Goal: Task Accomplishment & Management: Manage account settings

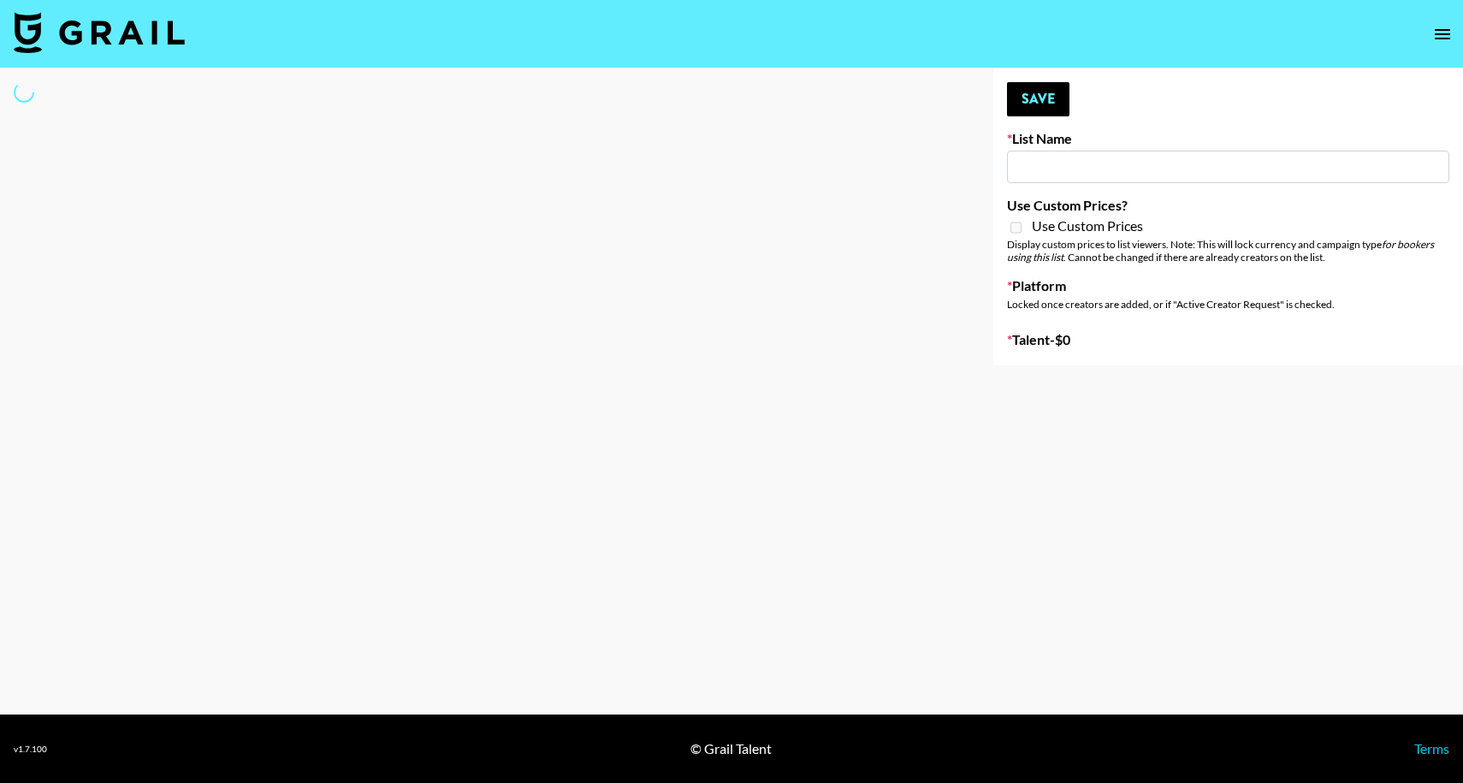
click at [1058, 163] on input at bounding box center [1228, 167] width 442 height 33
drag, startPoint x: 1044, startPoint y: 318, endPoint x: 1025, endPoint y: 182, distance: 137.4
click at [1044, 318] on div "Your changes have been saved! Save List Name Use Custom Prices? Use Custom Pric…" at bounding box center [1228, 216] width 470 height 297
click at [1025, 180] on input at bounding box center [1228, 167] width 442 height 33
type input "[PERSON_NAME] (IG)"
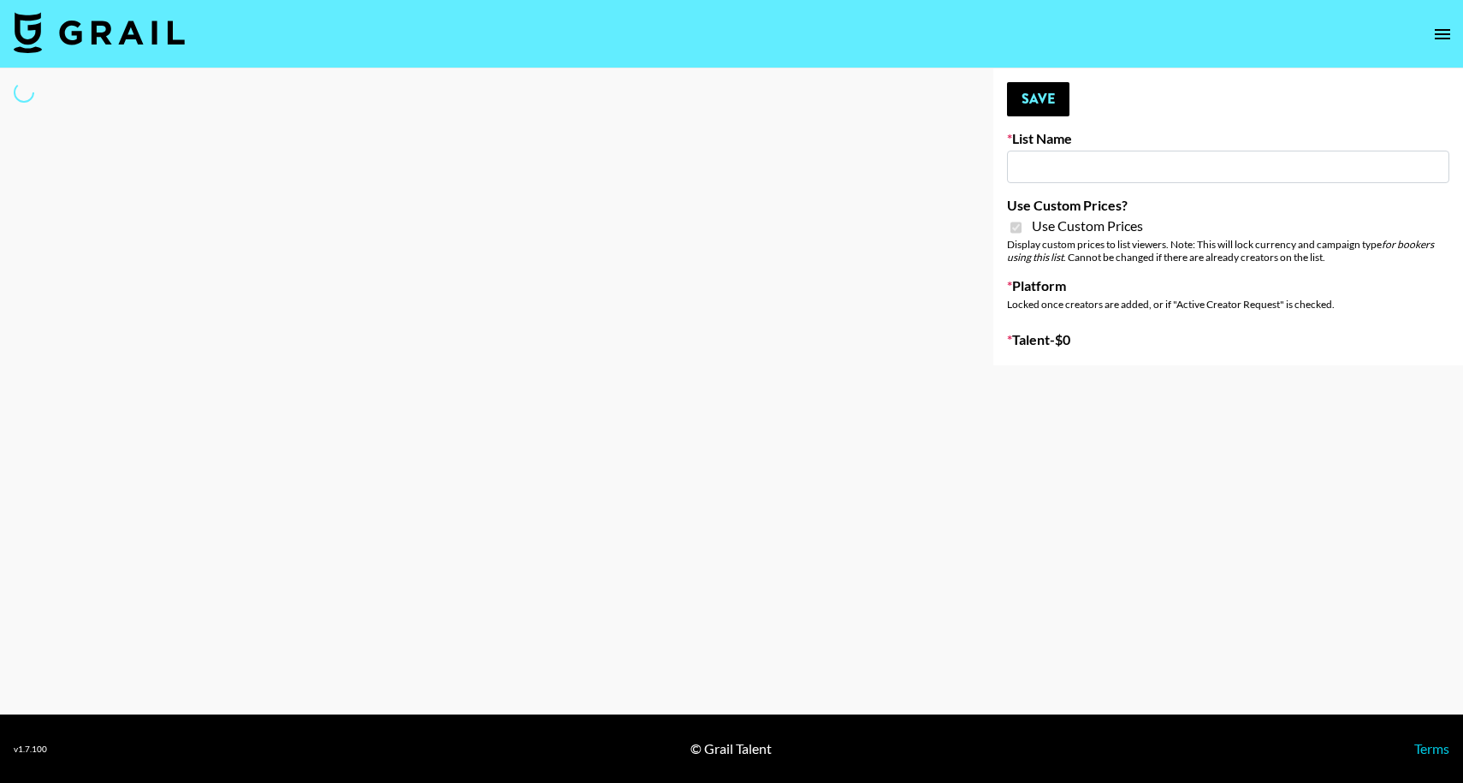
checkbox input "true"
select select "Brand"
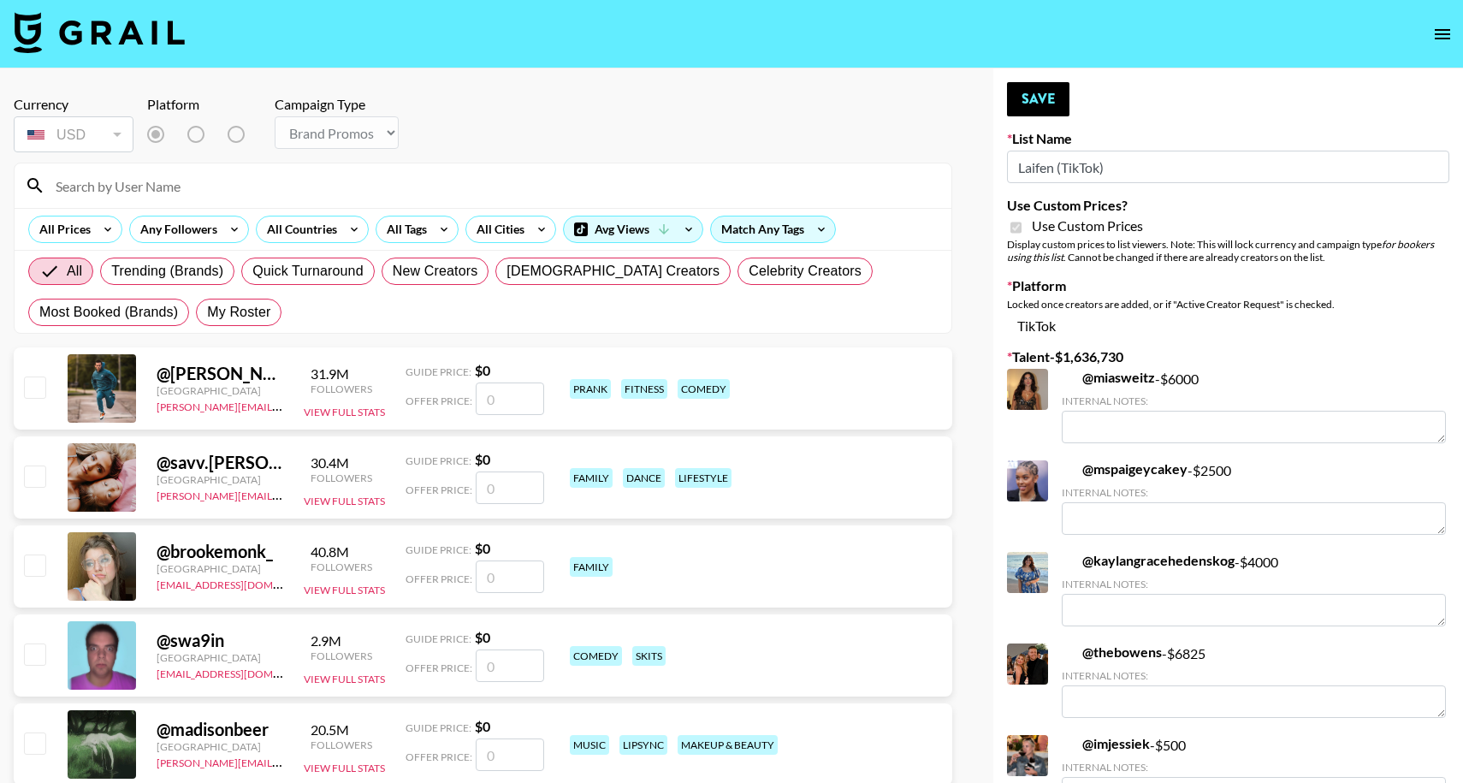
type input "Laifen (TikTok)"
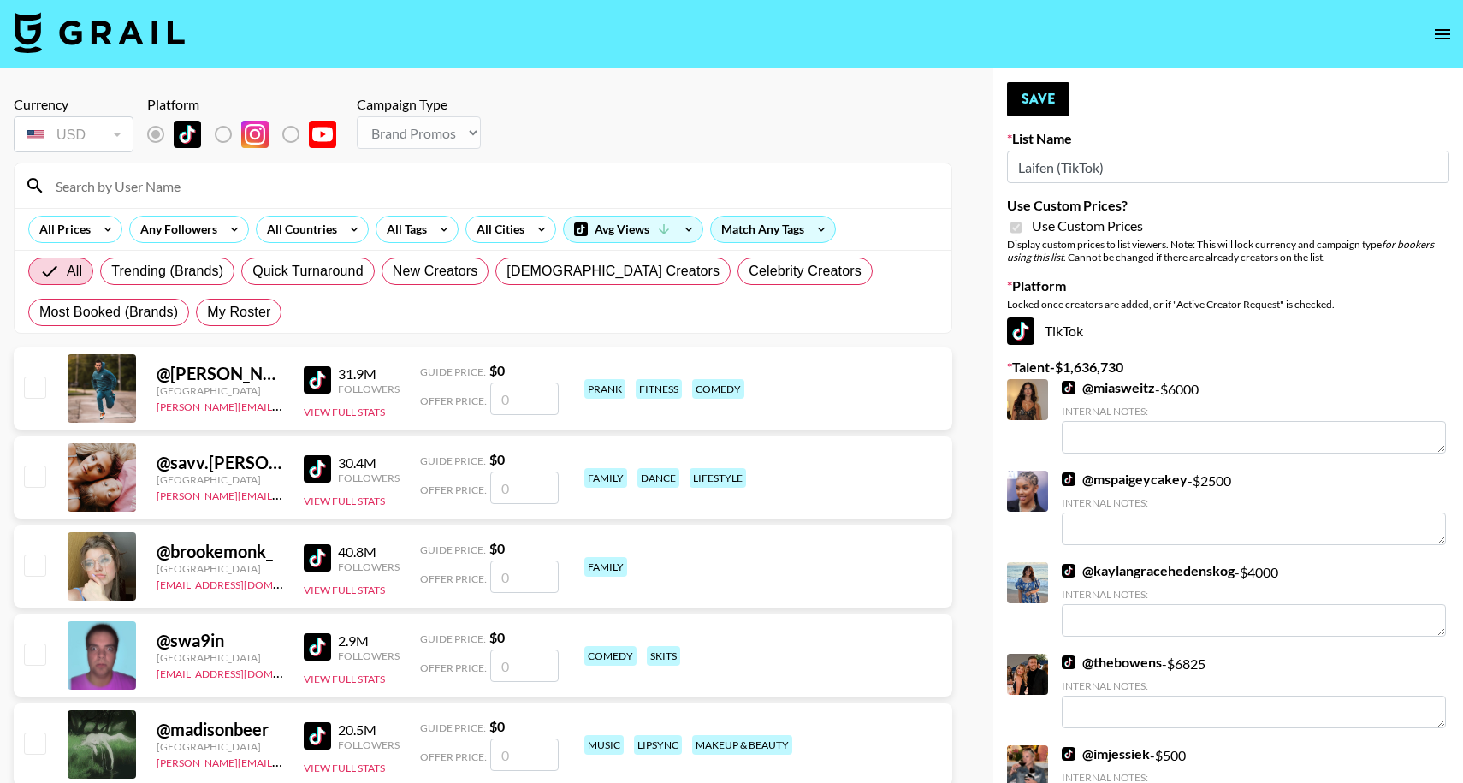
checkbox input "true"
click at [125, 192] on input at bounding box center [493, 185] width 896 height 27
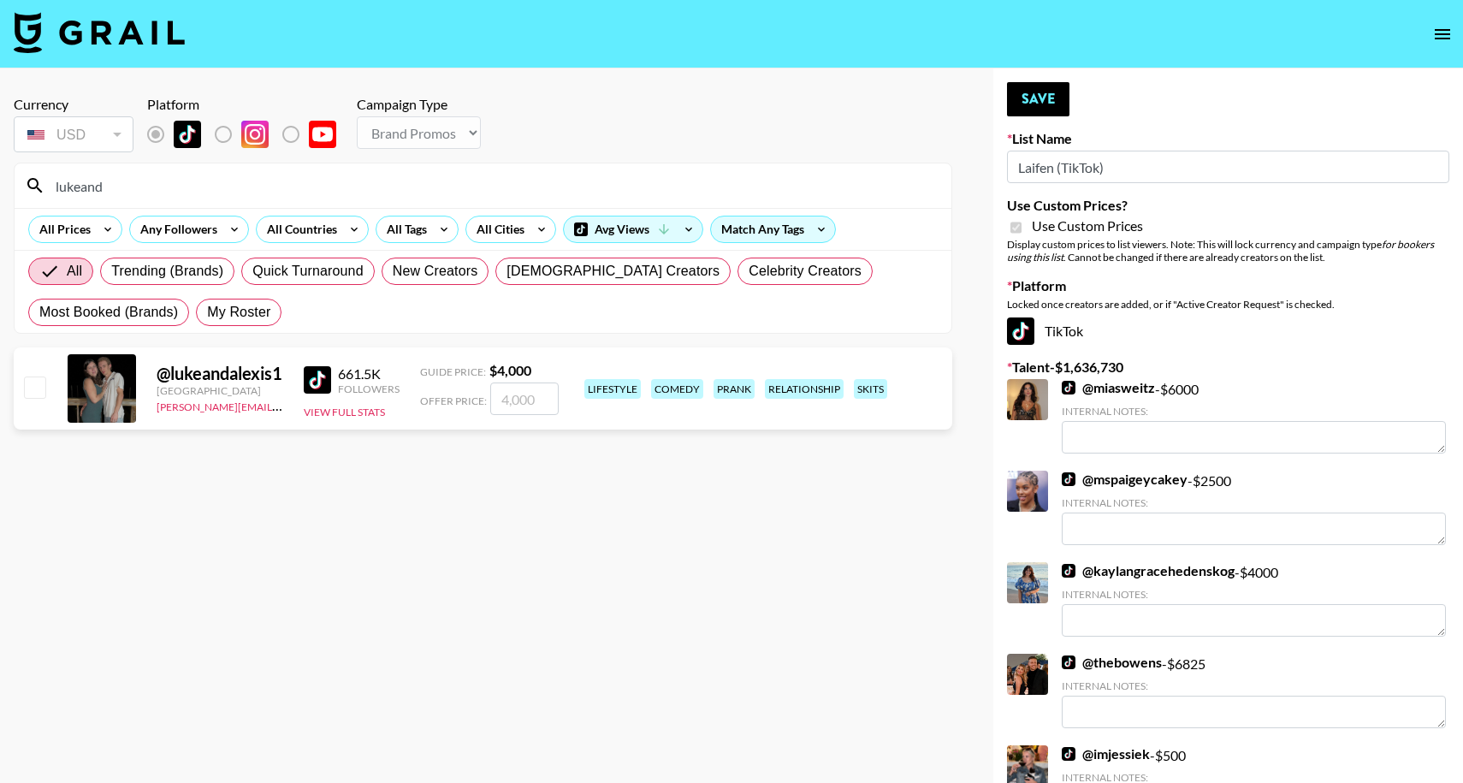
type input "lukeand"
click at [46, 391] on div at bounding box center [34, 388] width 27 height 29
click at [42, 393] on input "checkbox" at bounding box center [34, 387] width 21 height 21
checkbox input "true"
type input "4000"
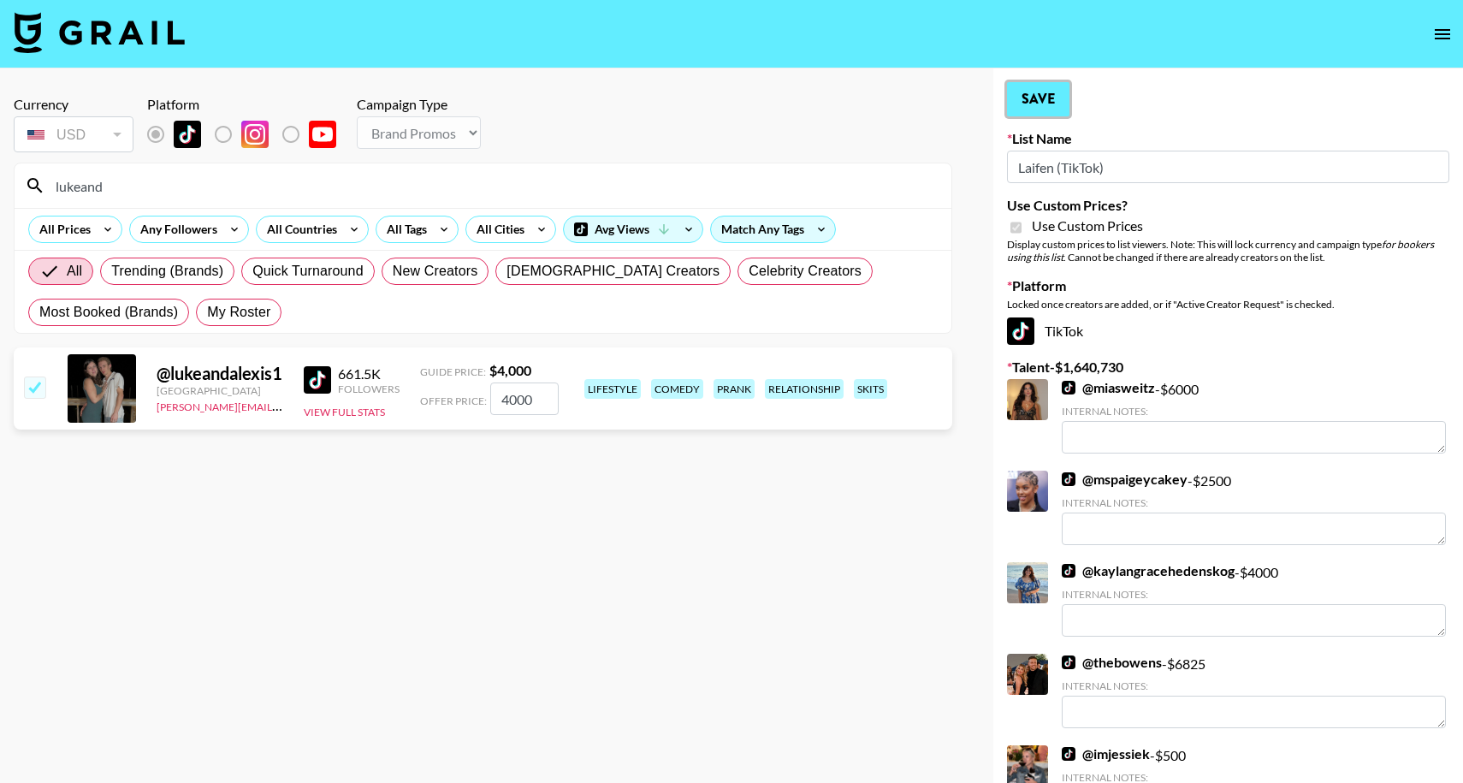
click at [1025, 98] on button "Save" at bounding box center [1038, 99] width 62 height 34
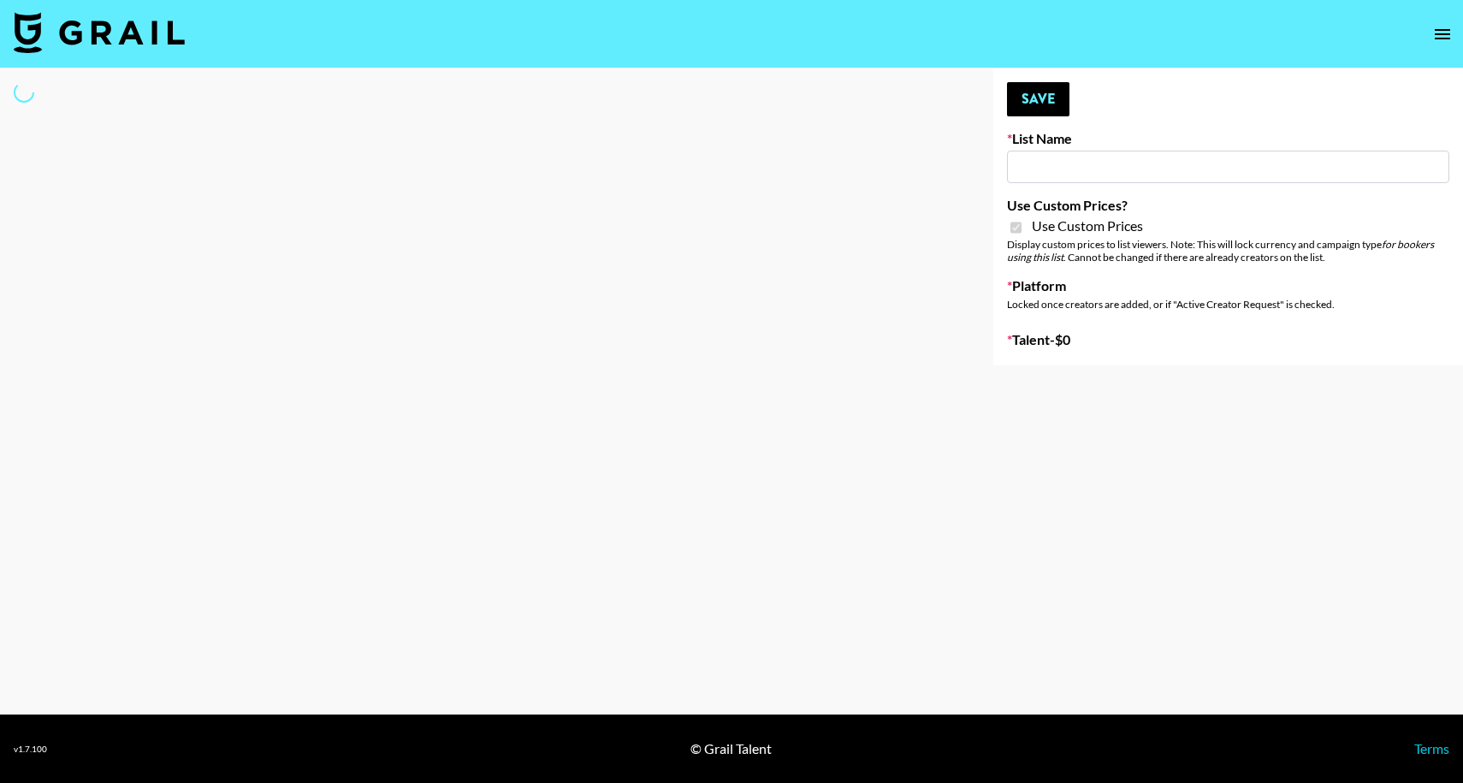
type input "PLAUD (TikTok)"
checkbox input "true"
select select "Brand"
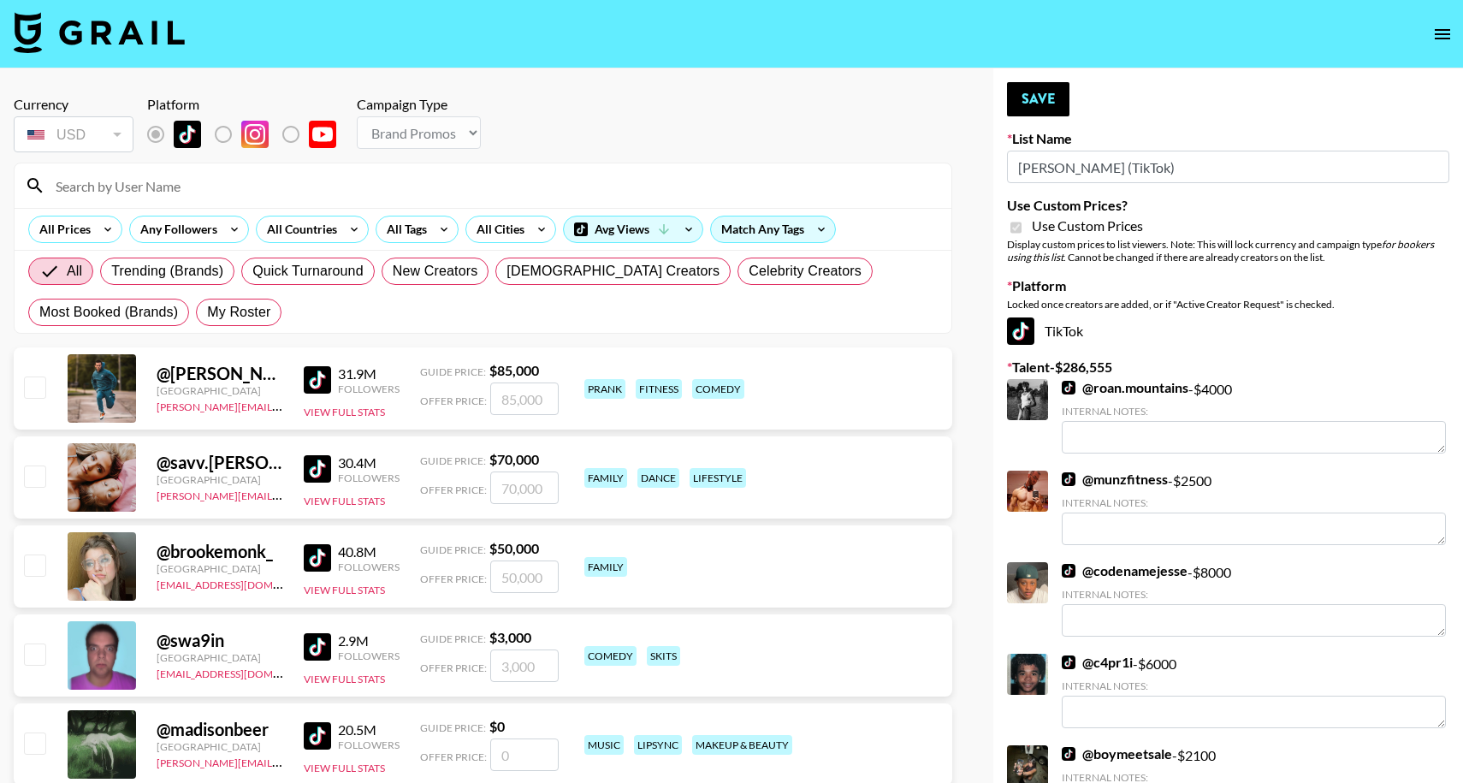
click at [1118, 169] on input "PLAUD (TikTok)" at bounding box center [1228, 167] width 442 height 33
click at [314, 191] on input at bounding box center [493, 185] width 896 height 27
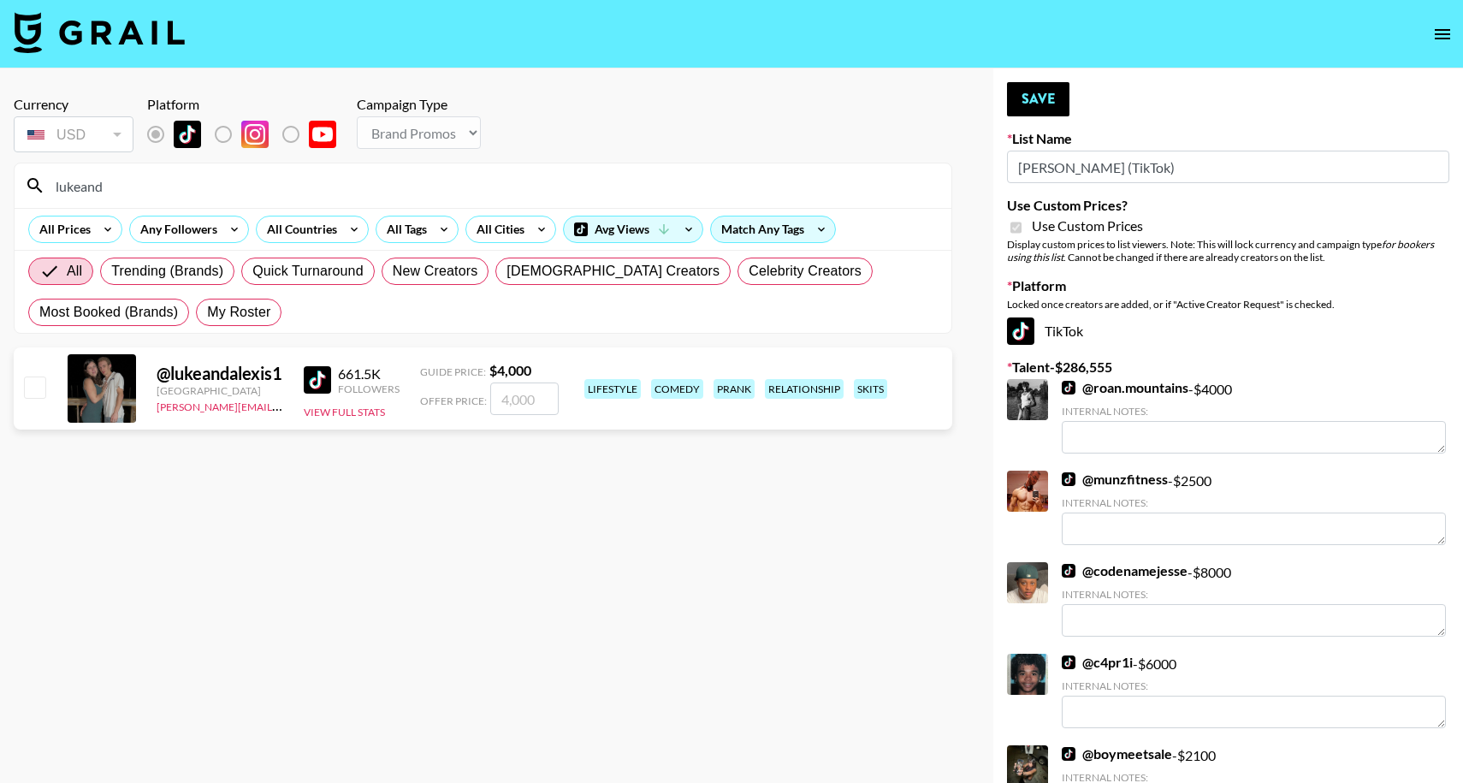
type input "lukeand"
click at [25, 402] on div at bounding box center [34, 388] width 27 height 29
click at [33, 388] on input "checkbox" at bounding box center [34, 387] width 21 height 21
checkbox input "true"
type input "4000"
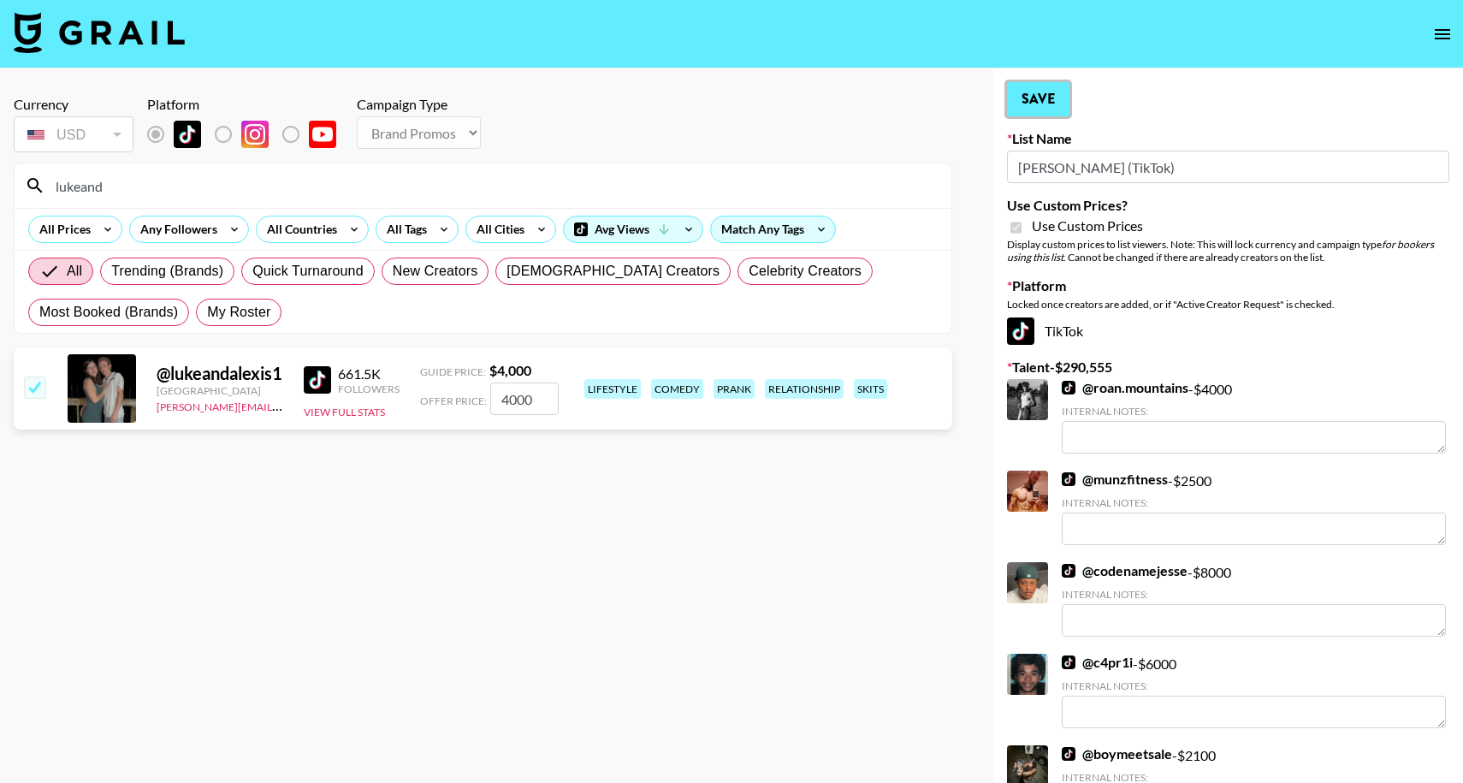
click at [1054, 111] on button "Save" at bounding box center [1038, 99] width 62 height 34
